Goal: Information Seeking & Learning: Learn about a topic

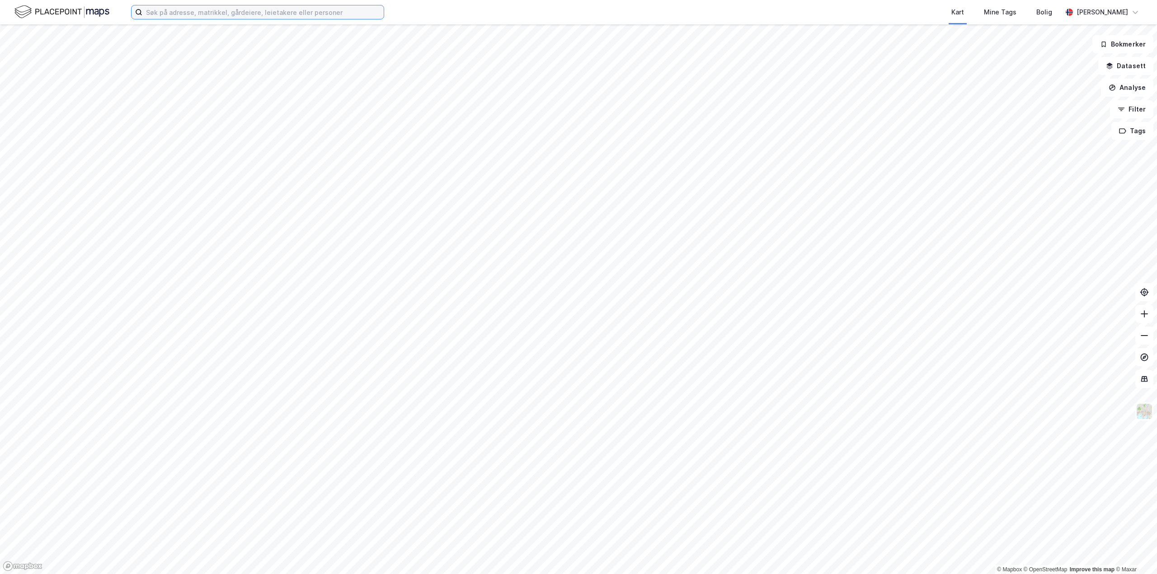
click at [228, 12] on input at bounding box center [262, 12] width 241 height 14
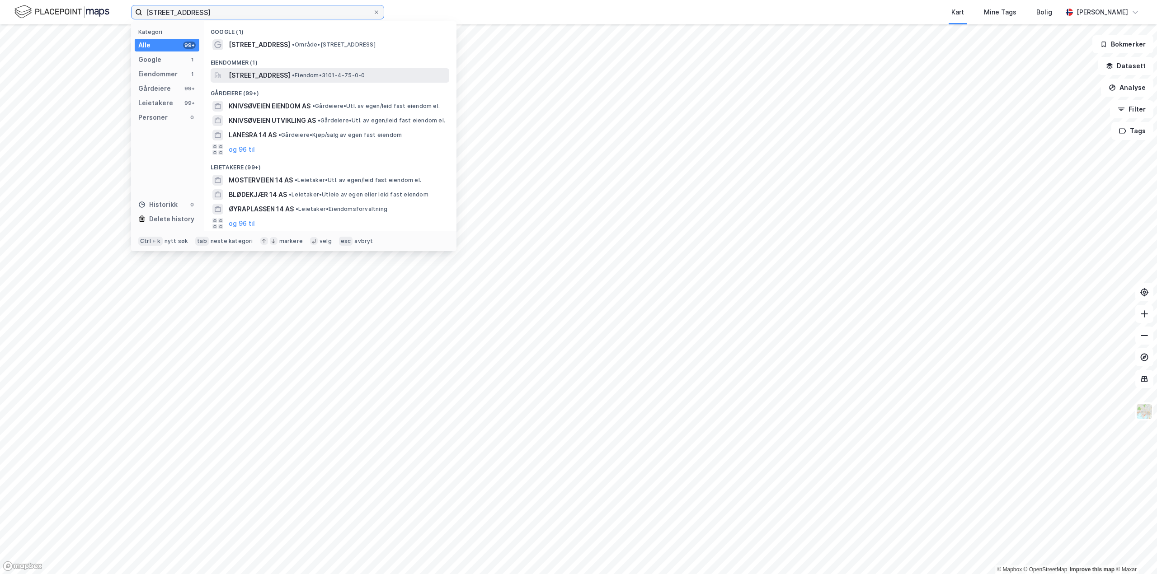
type input "[STREET_ADDRESS]"
click at [262, 79] on span "[STREET_ADDRESS]" at bounding box center [259, 75] width 61 height 11
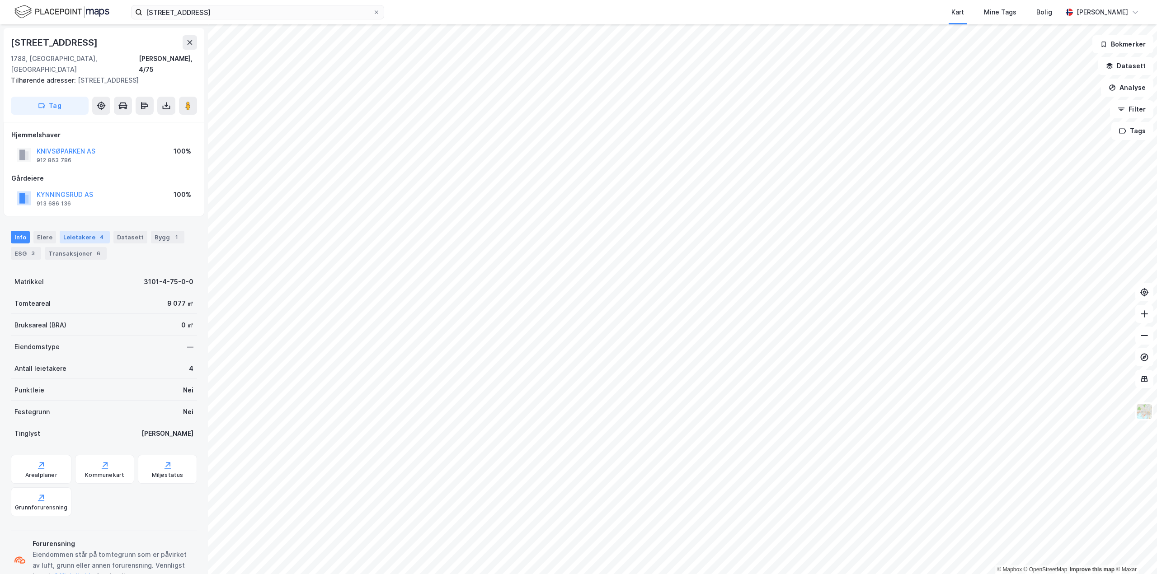
click at [66, 231] on div "Leietakere 4" at bounding box center [85, 237] width 50 height 13
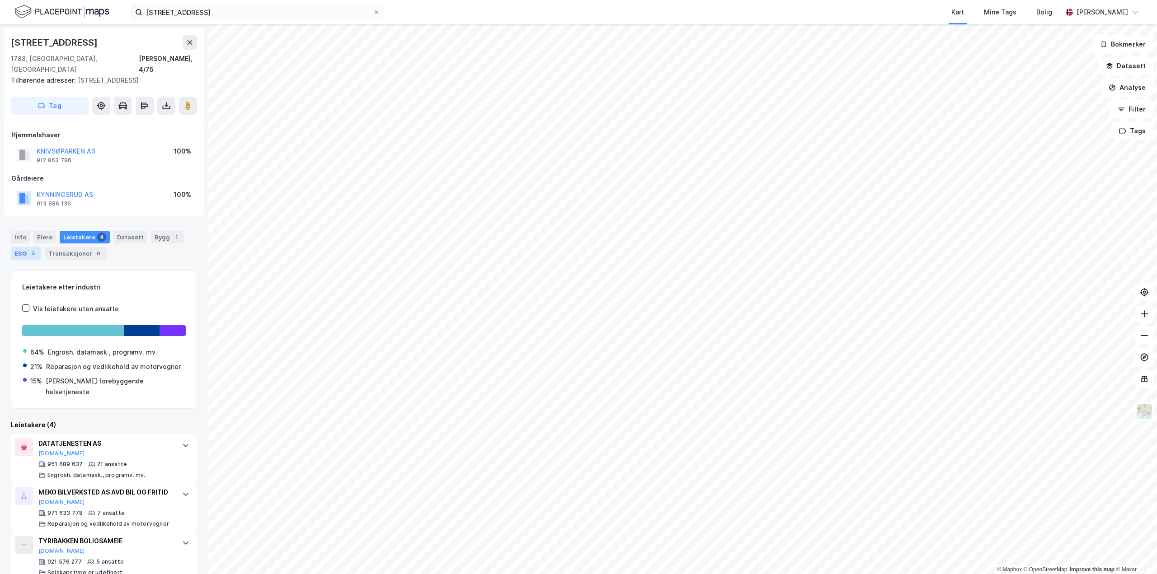
click at [33, 249] on div "3" at bounding box center [32, 253] width 9 height 9
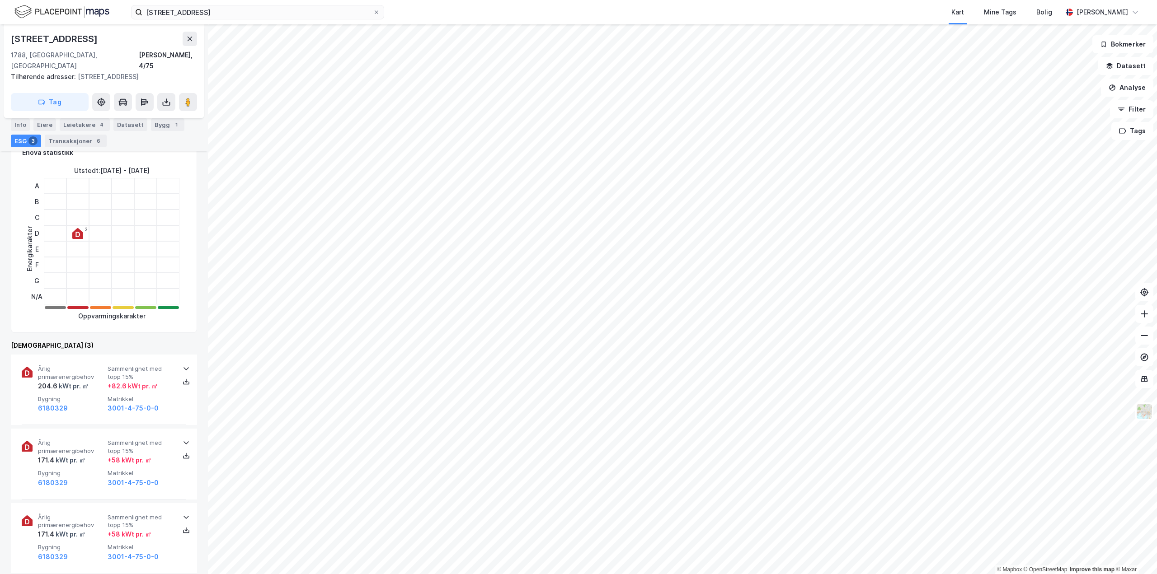
scroll to position [136, 0]
click at [183, 364] on icon at bounding box center [186, 367] width 7 height 7
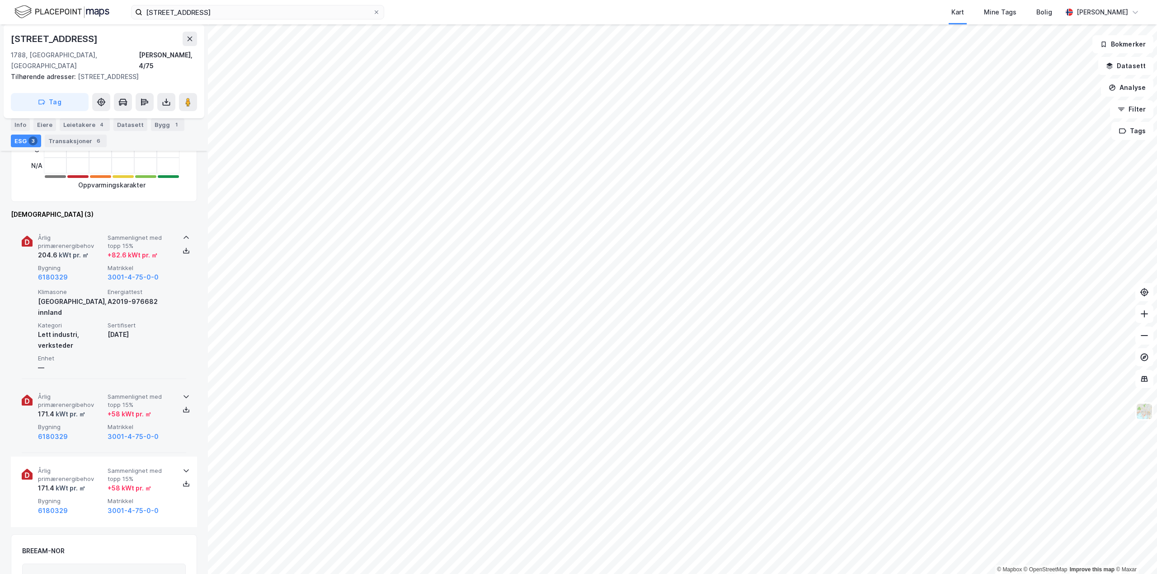
scroll to position [271, 0]
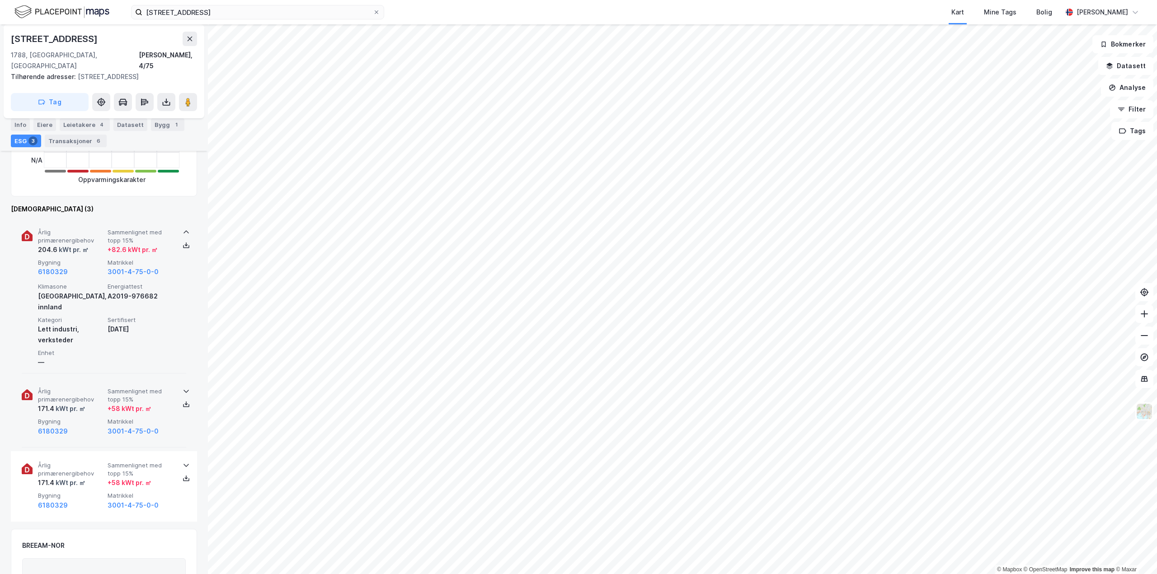
click at [183, 388] on icon at bounding box center [186, 391] width 7 height 7
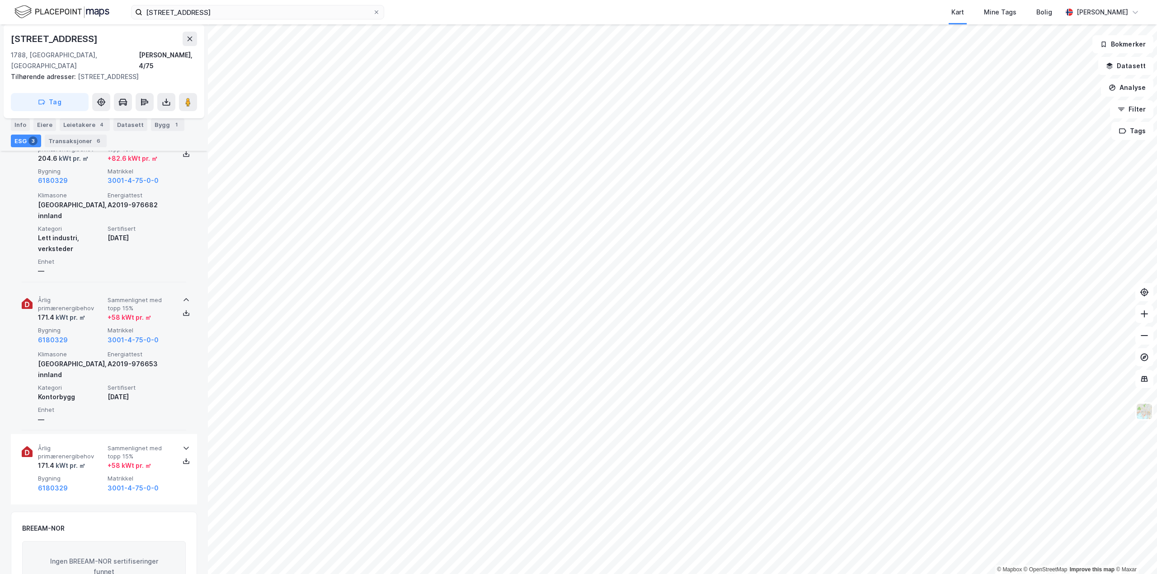
scroll to position [407, 0]
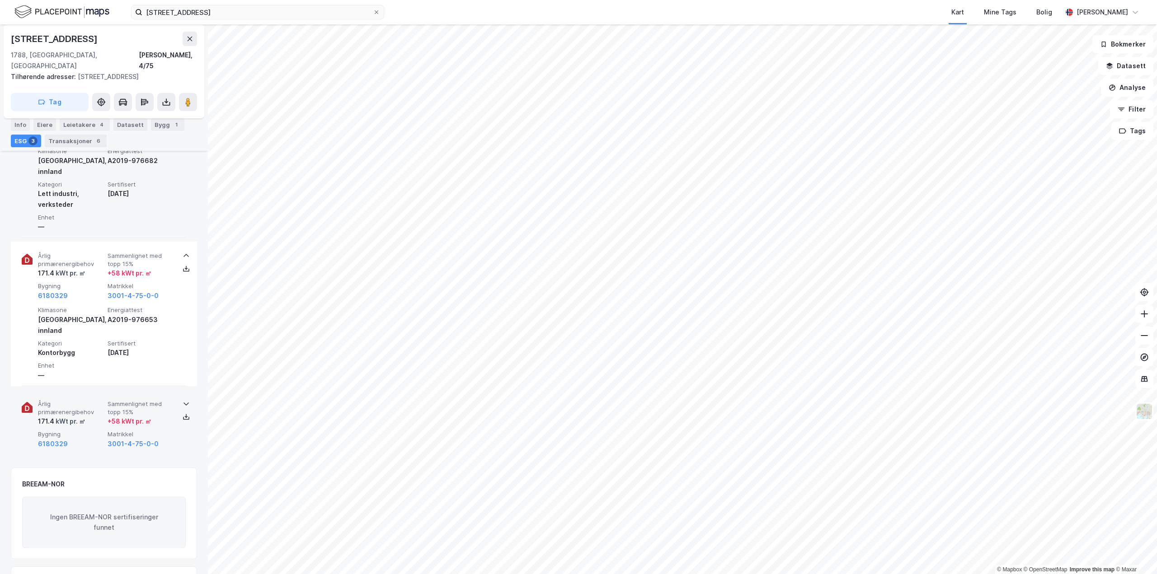
click at [183, 400] on icon at bounding box center [186, 403] width 7 height 7
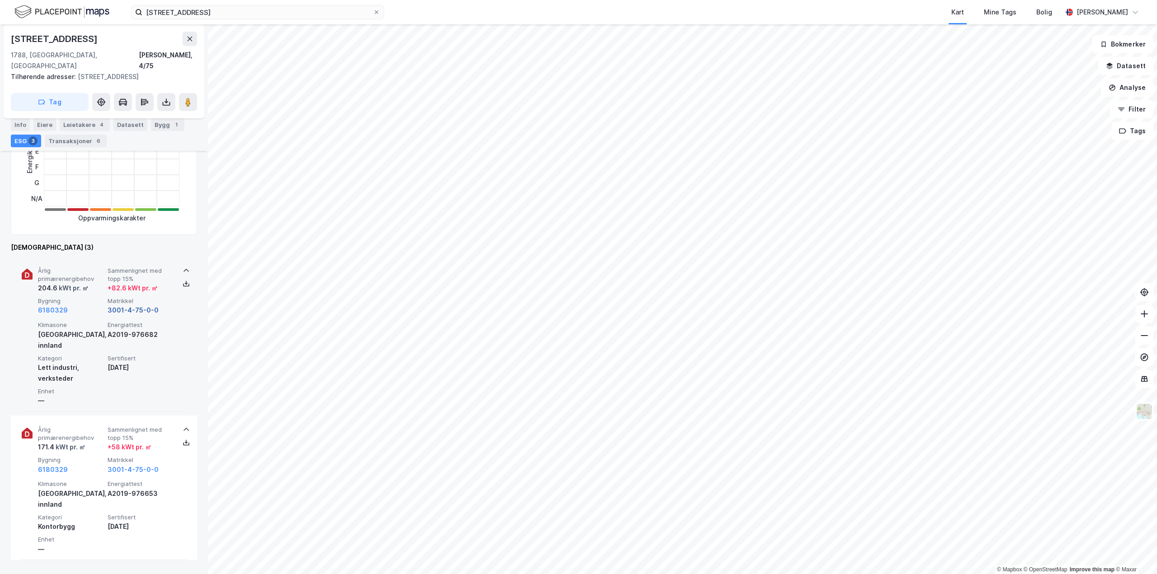
scroll to position [226, 0]
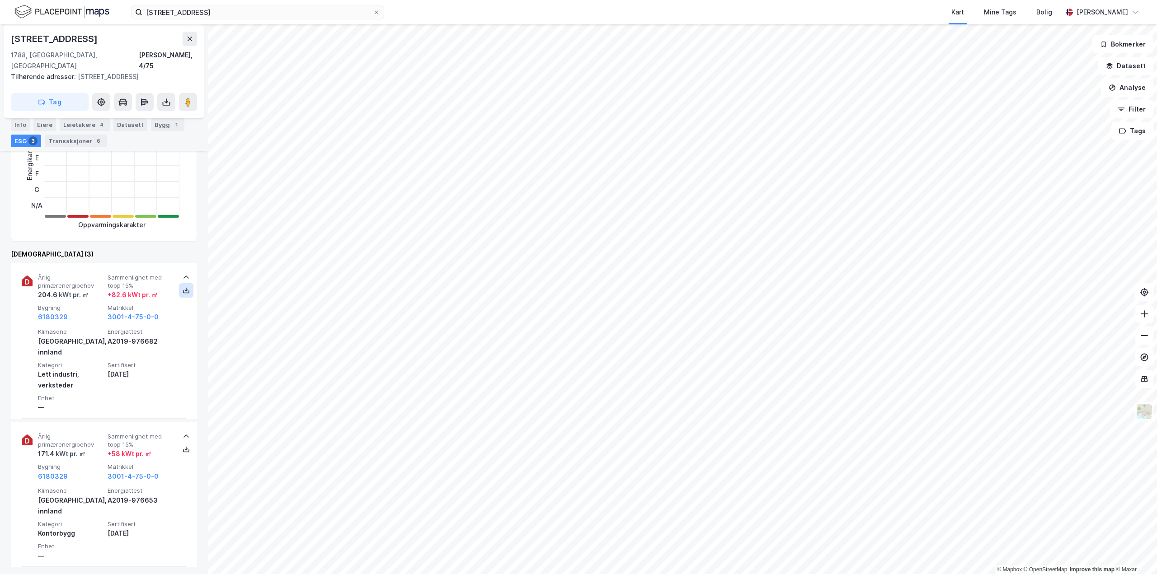
click at [183, 287] on icon at bounding box center [186, 290] width 7 height 7
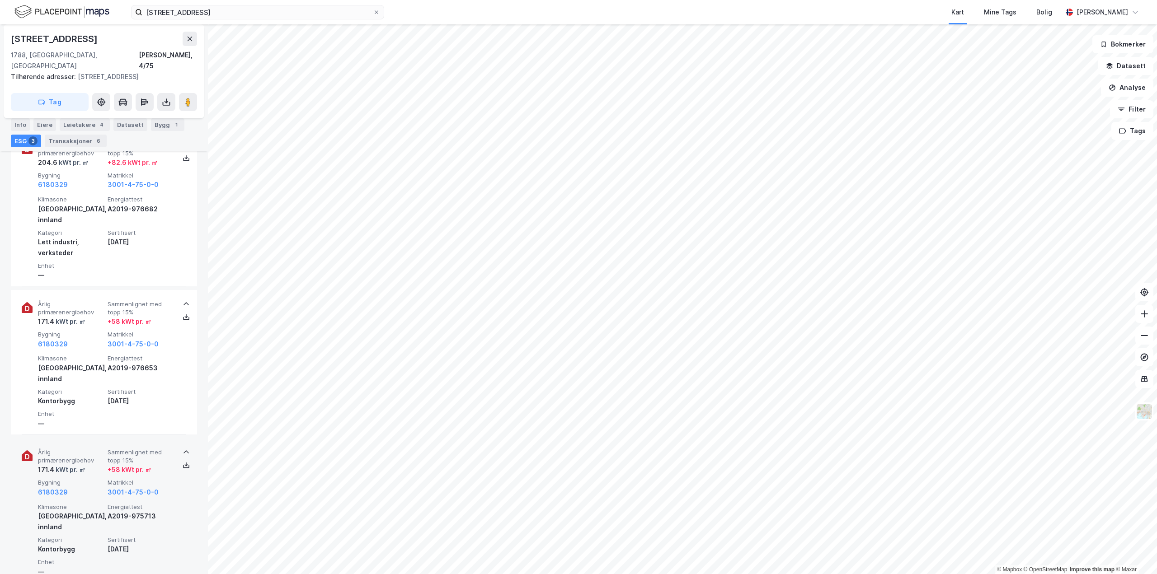
scroll to position [398, 0]
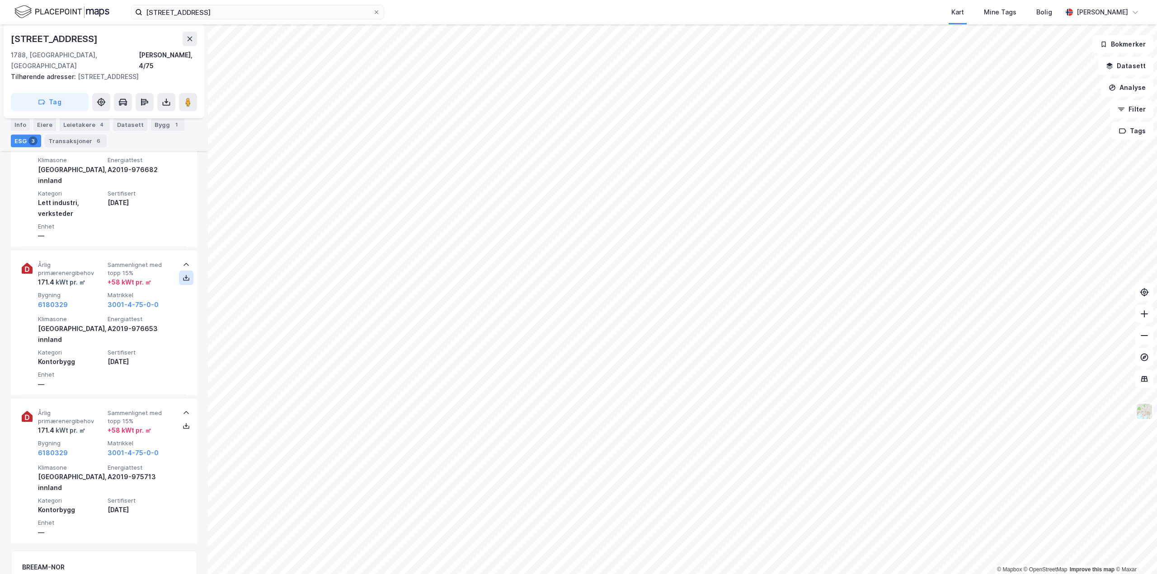
click at [183, 274] on icon at bounding box center [186, 277] width 7 height 7
click at [186, 419] on button at bounding box center [186, 426] width 14 height 14
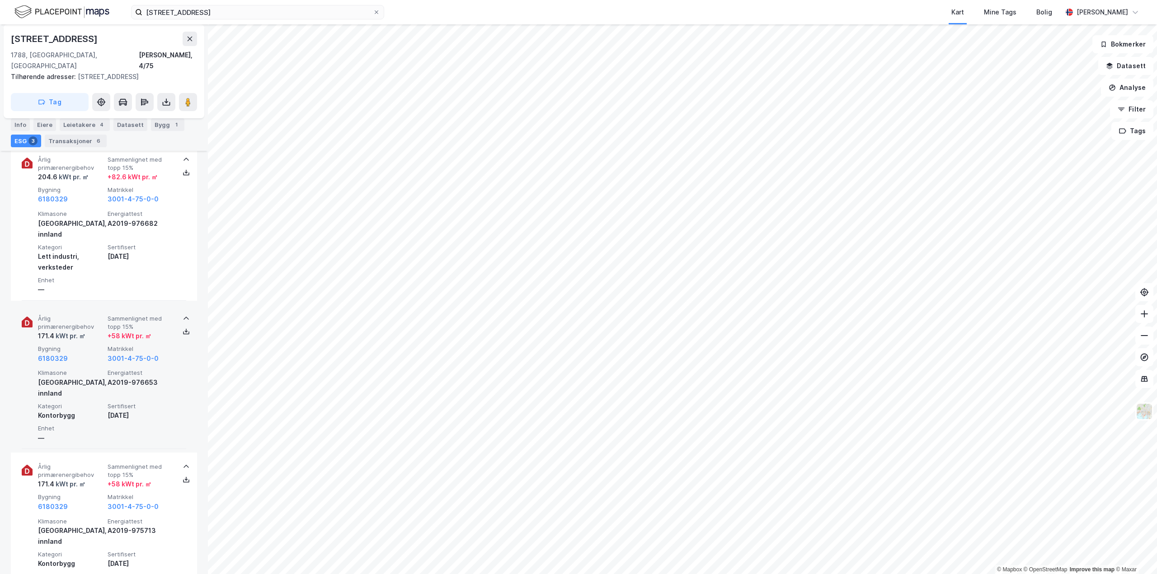
scroll to position [262, 0]
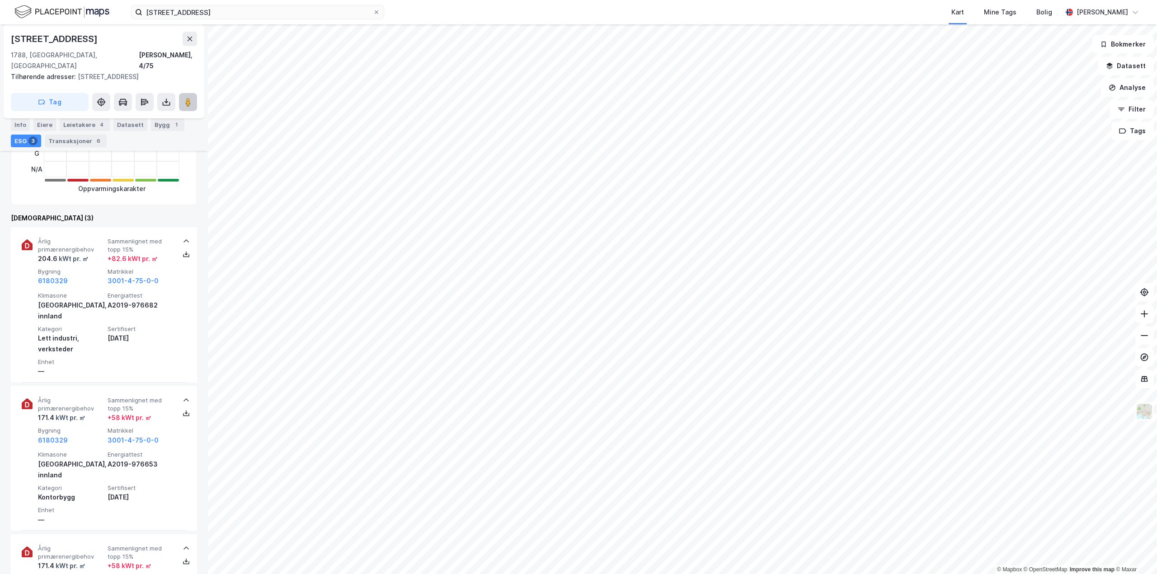
click at [183, 93] on button at bounding box center [188, 102] width 18 height 18
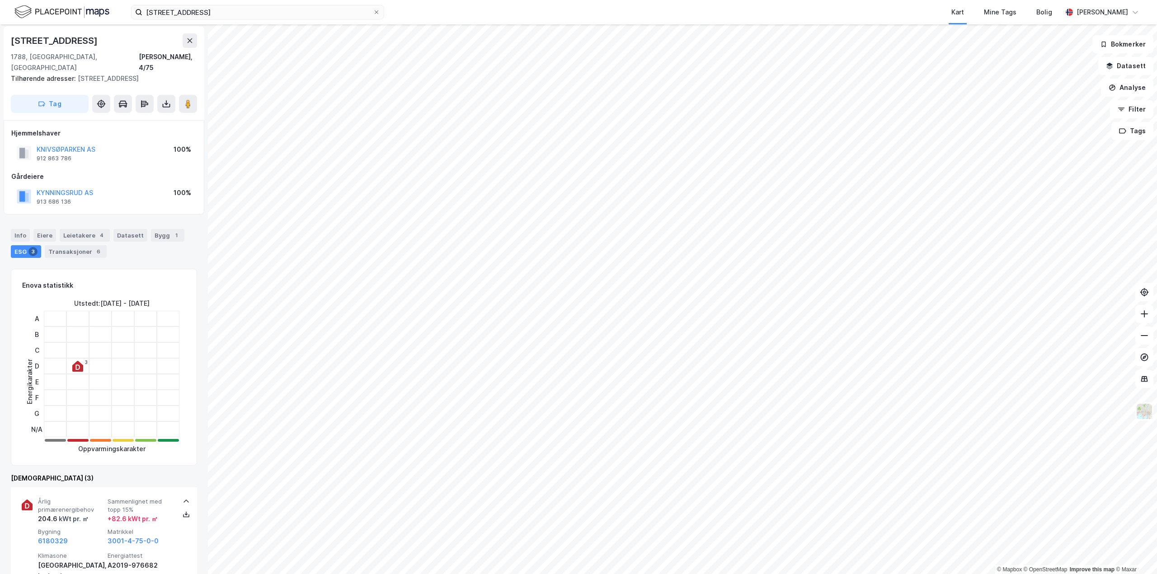
scroll to position [0, 0]
click at [24, 231] on div "Info" at bounding box center [20, 237] width 19 height 13
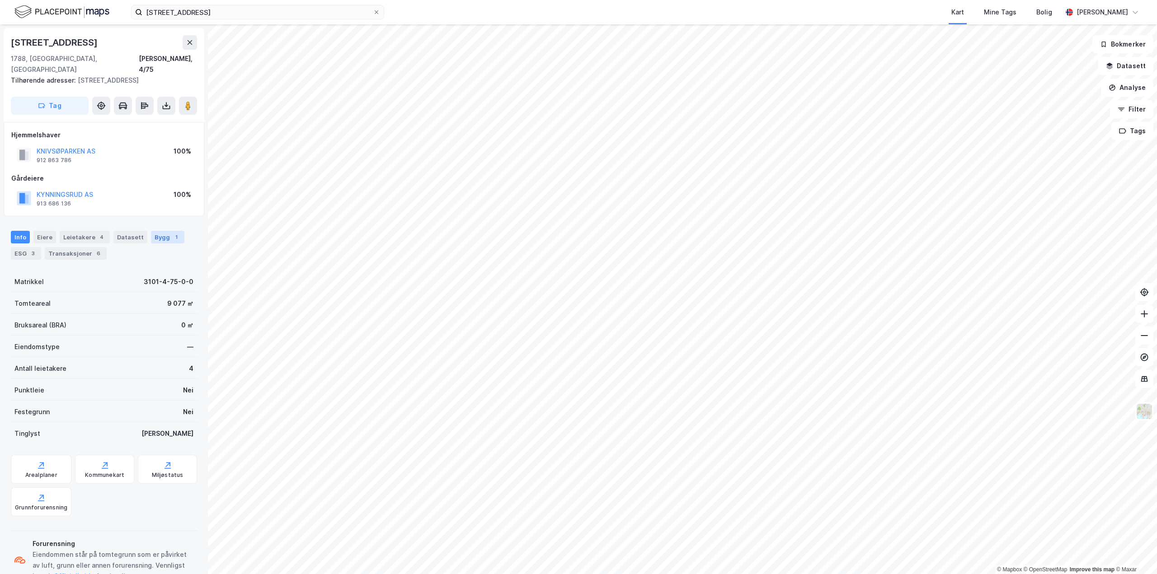
click at [164, 231] on div "Bygg 1" at bounding box center [167, 237] width 33 height 13
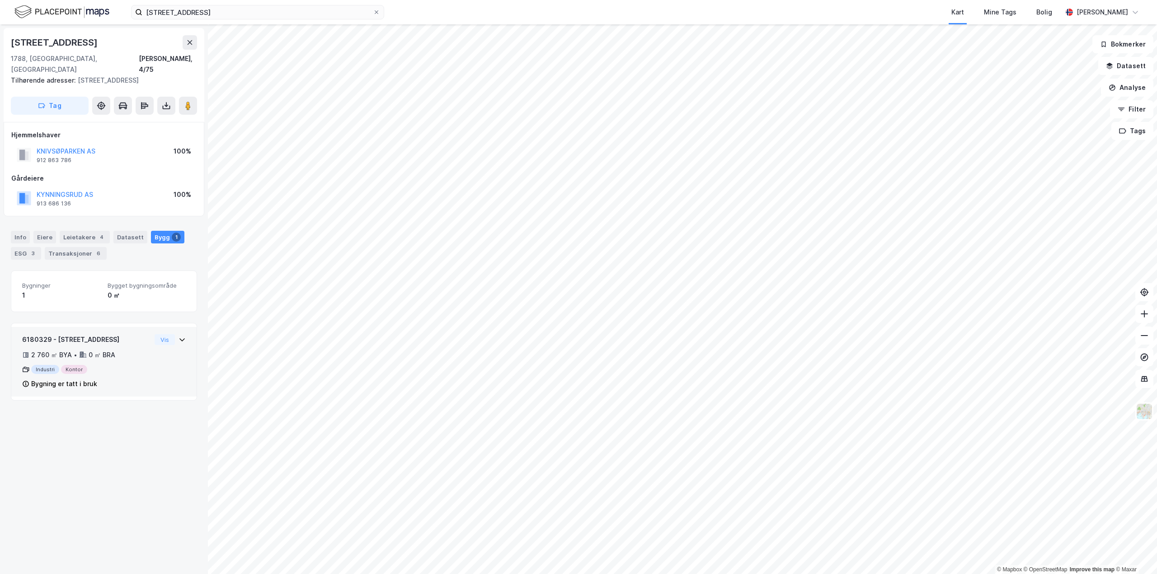
click at [178, 336] on icon at bounding box center [181, 339] width 7 height 7
